Goal: Task Accomplishment & Management: Understand process/instructions

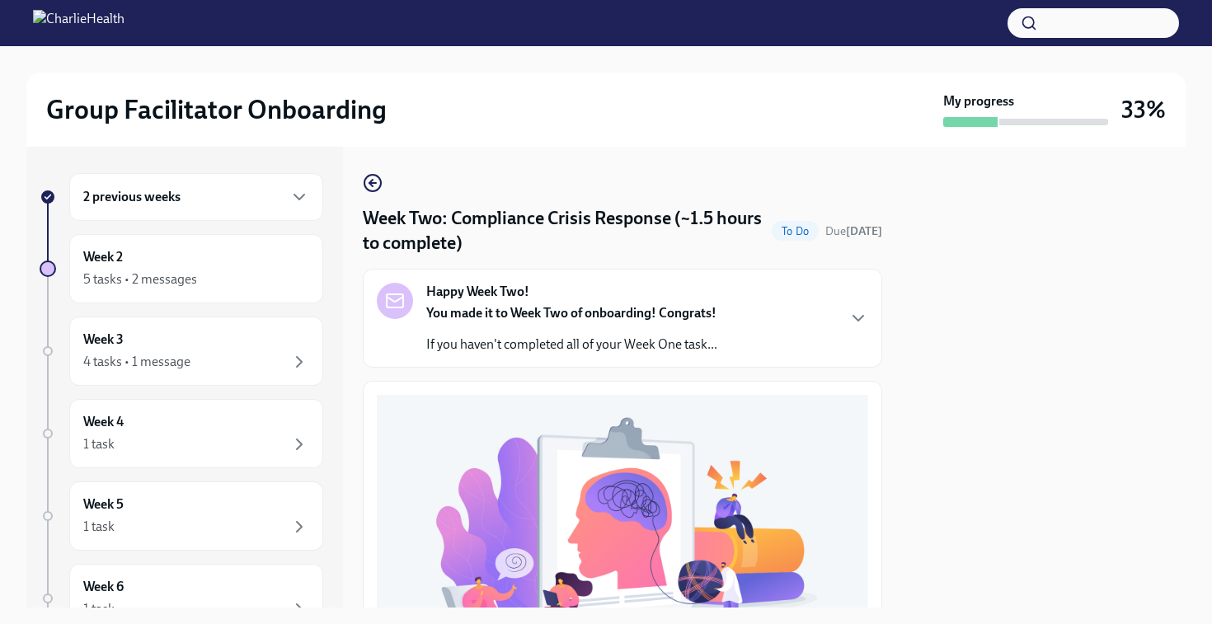
scroll to position [453, 0]
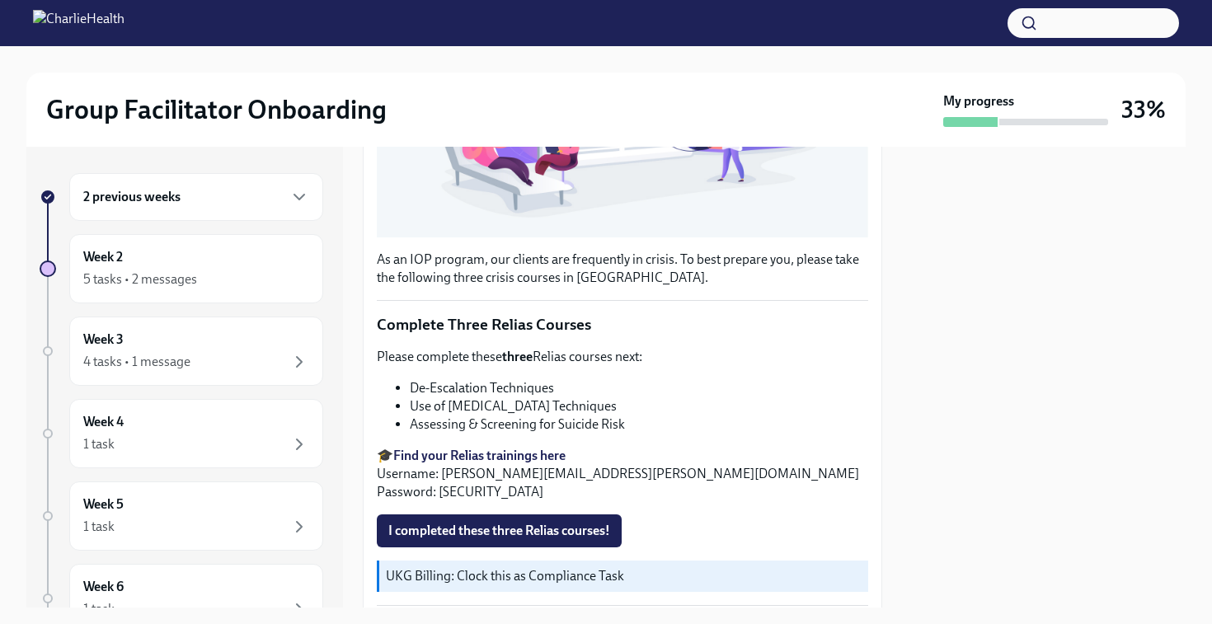
click at [995, 327] on div at bounding box center [1044, 377] width 284 height 461
click at [501, 515] on button "I completed these three Relias courses!" at bounding box center [499, 531] width 245 height 33
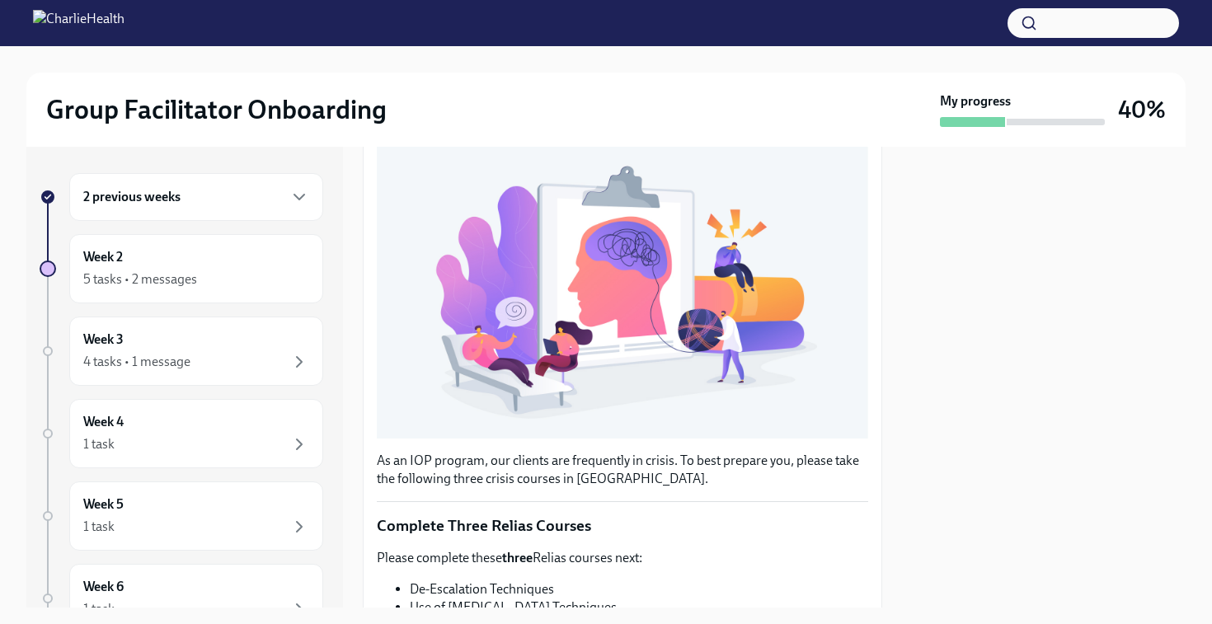
scroll to position [0, 0]
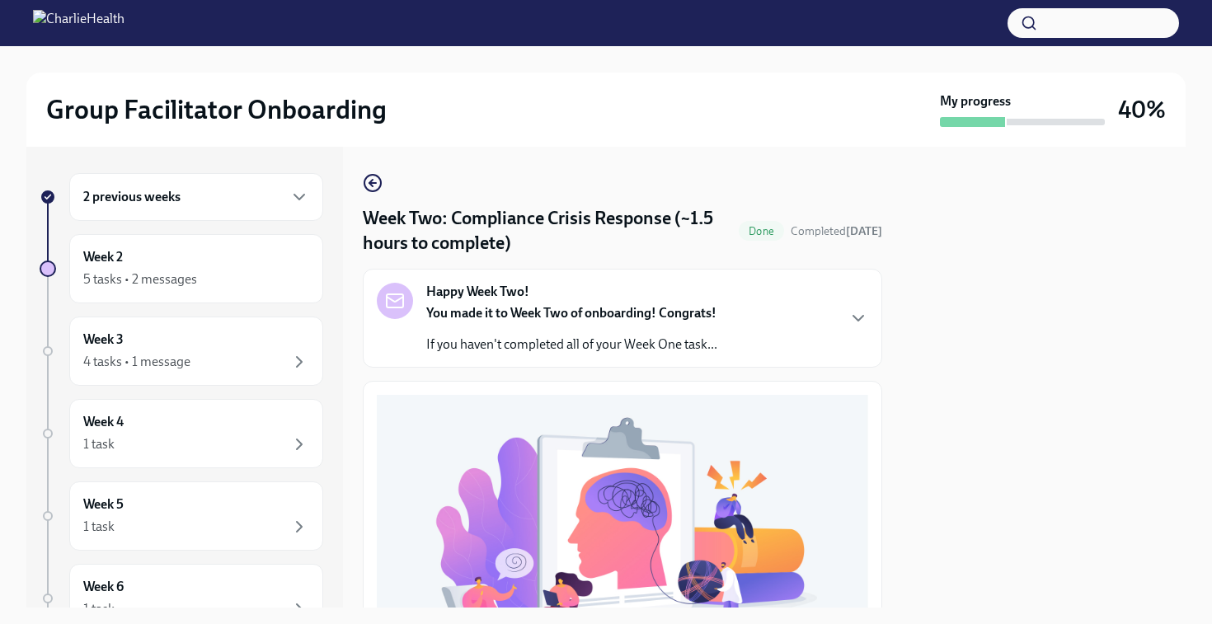
click at [848, 308] on div "Happy Week Two! You made it to Week Two of onboarding! Congrats! If you haven't…" at bounding box center [623, 318] width 492 height 71
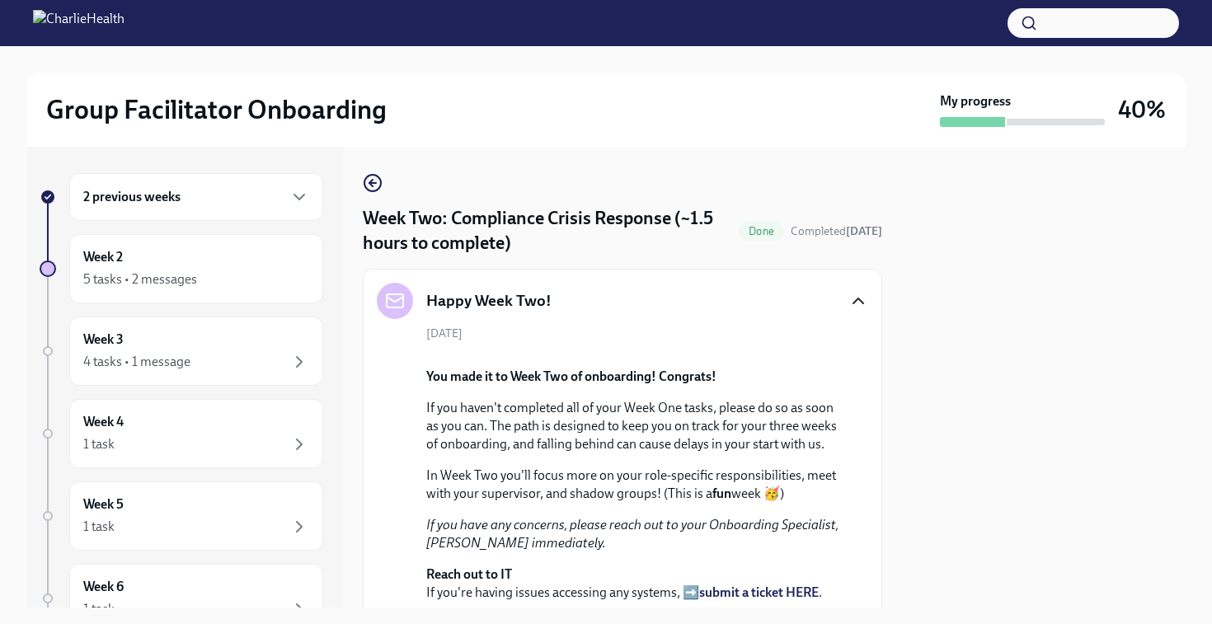
click at [849, 295] on icon "button" at bounding box center [859, 301] width 20 height 20
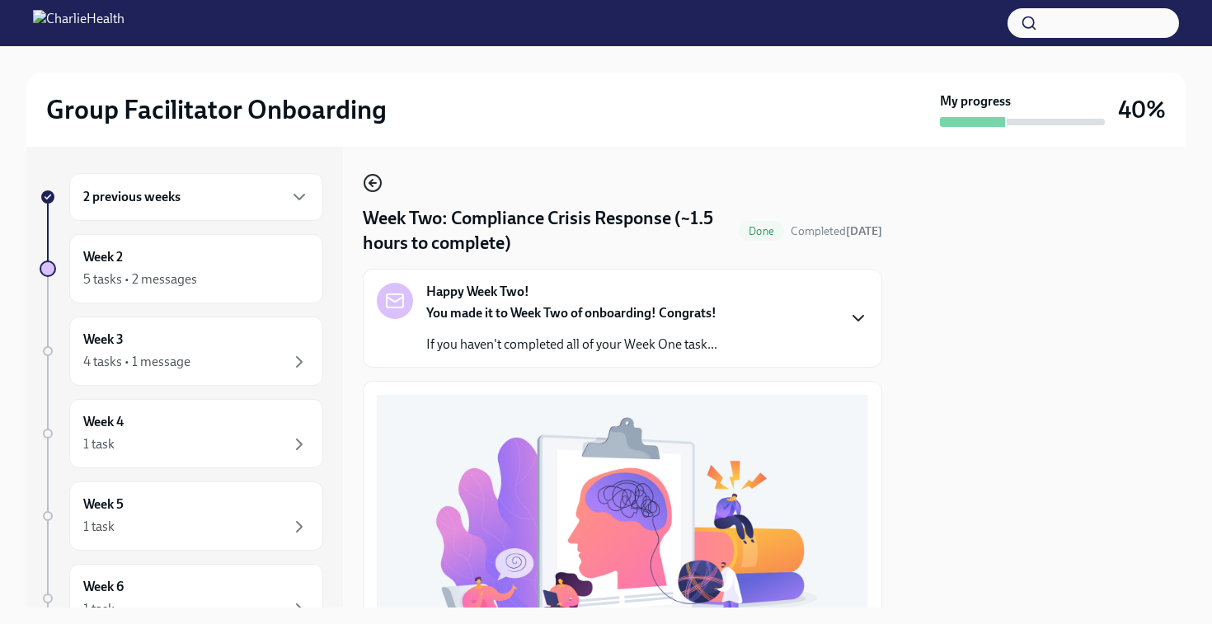
click at [372, 178] on icon "button" at bounding box center [373, 183] width 20 height 20
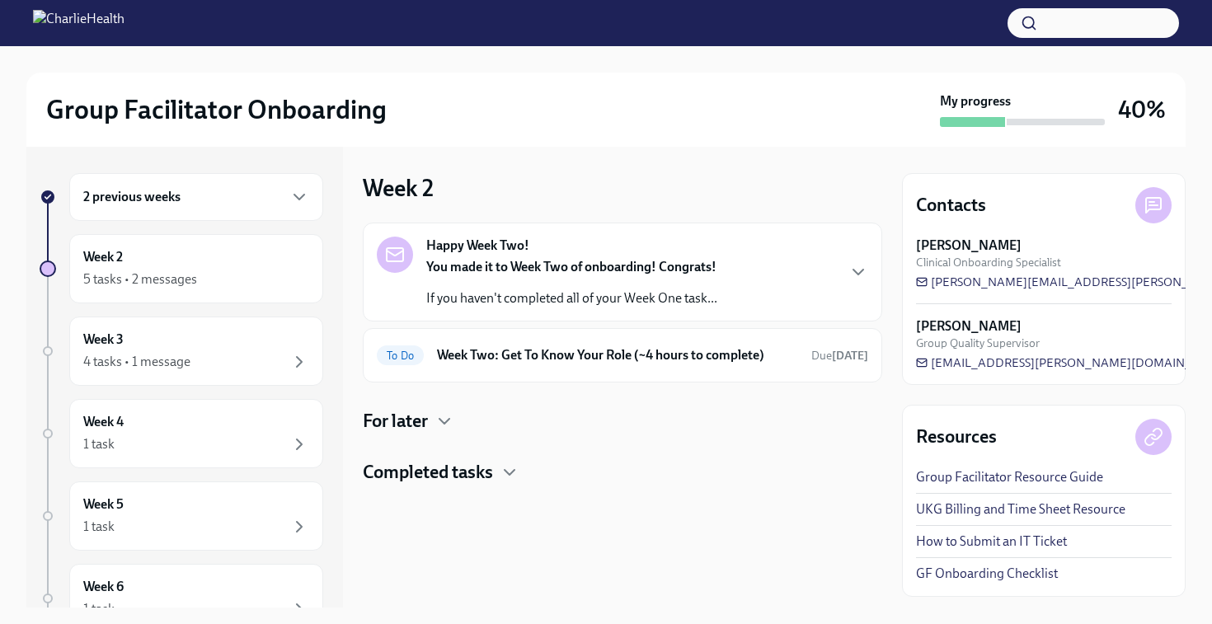
click at [529, 469] on div "Completed tasks" at bounding box center [623, 472] width 520 height 25
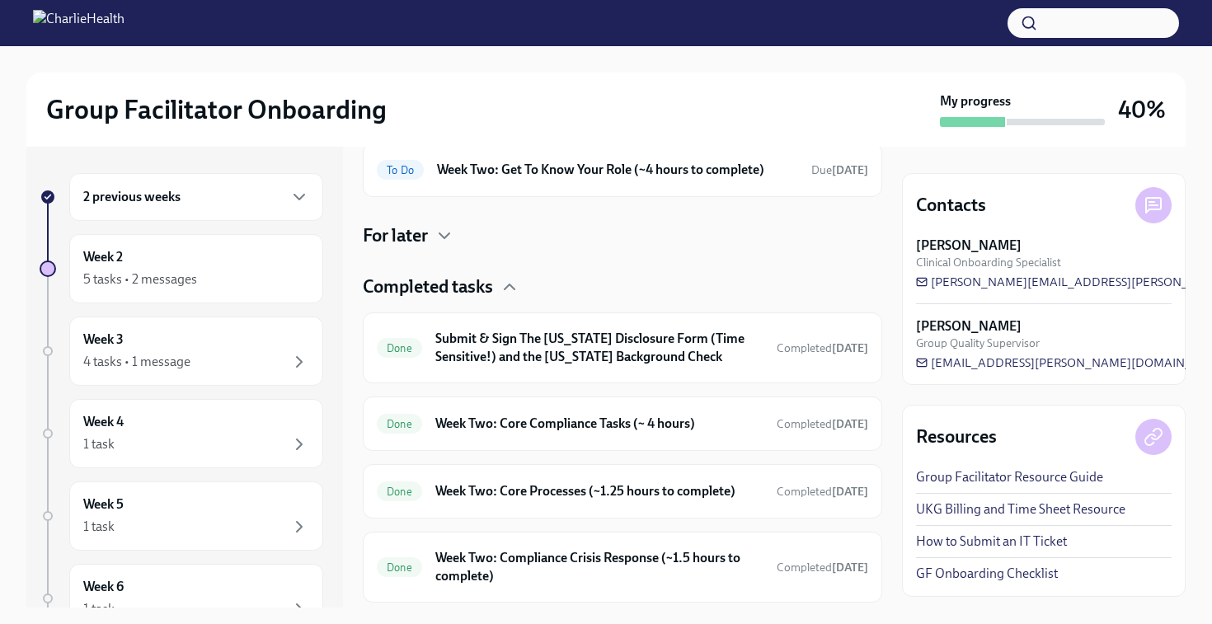
scroll to position [233, 0]
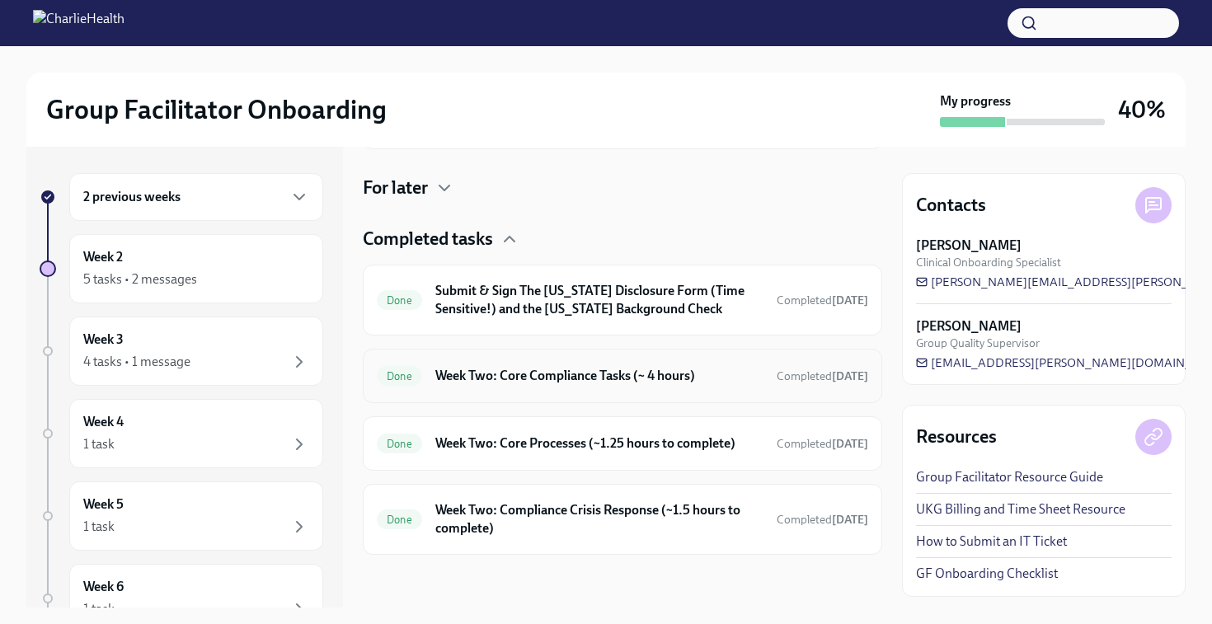
click at [680, 374] on h6 "Week Two: Core Compliance Tasks (~ 4 hours)" at bounding box center [599, 376] width 328 height 18
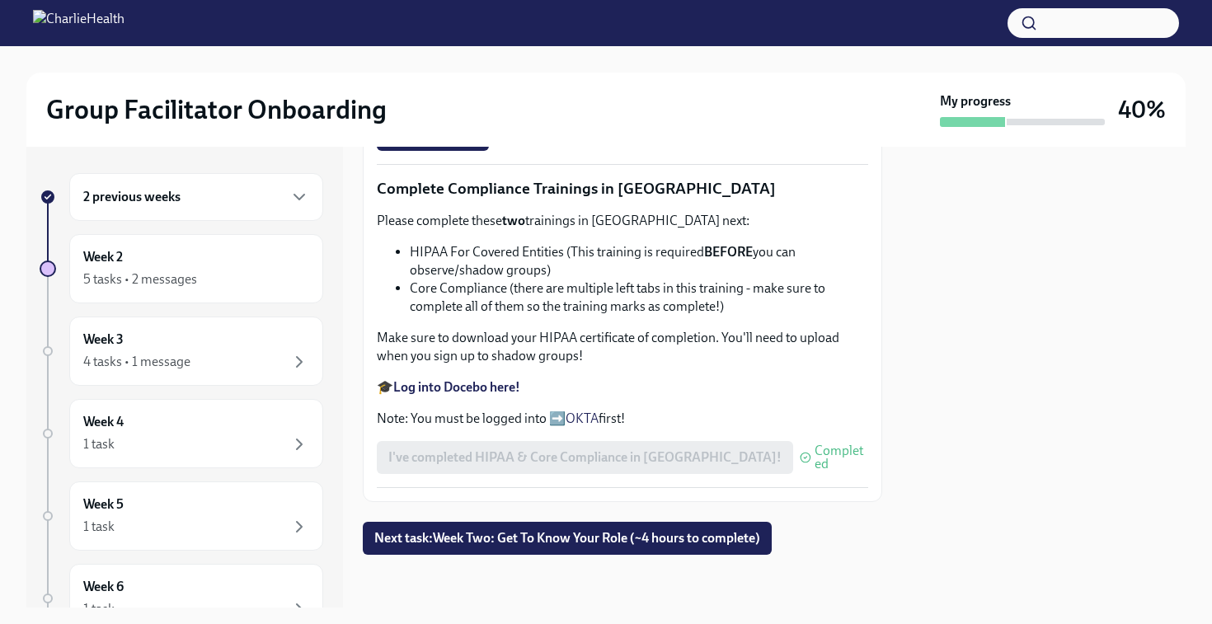
scroll to position [991, 0]
click at [599, 530] on span "Next task : Week Two: Get To Know Your Role (~4 hours to complete)" at bounding box center [567, 538] width 386 height 16
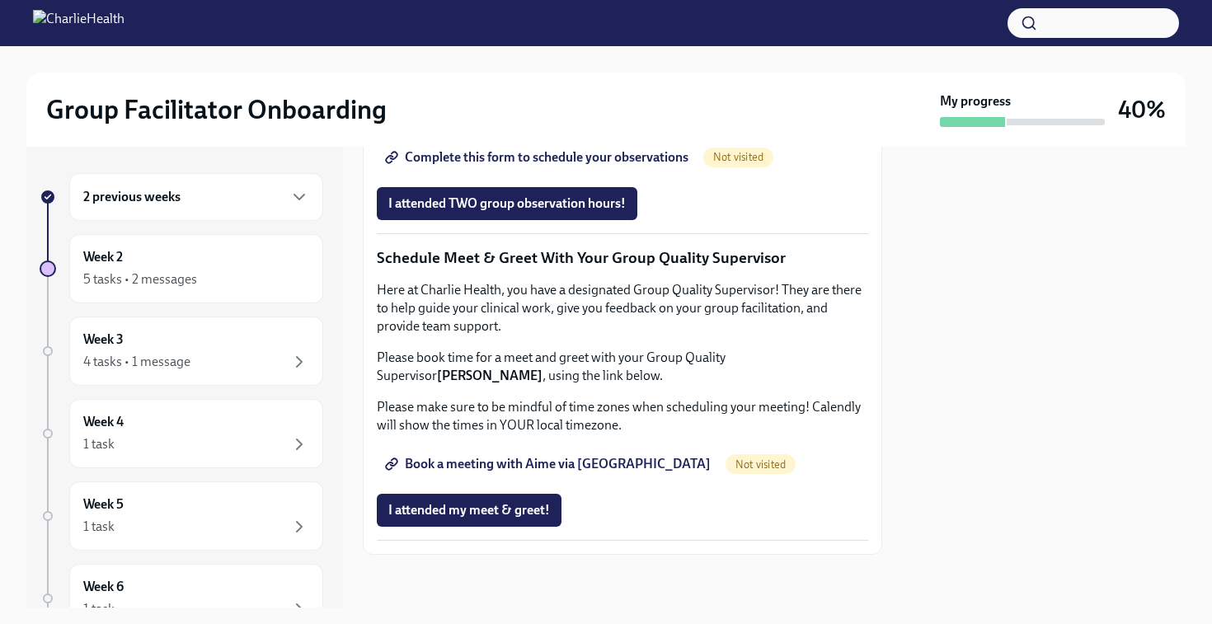
scroll to position [1281, 0]
click at [495, 120] on span "Group Observation Instructions" at bounding box center [487, 111] width 198 height 16
